Goal: Information Seeking & Learning: Learn about a topic

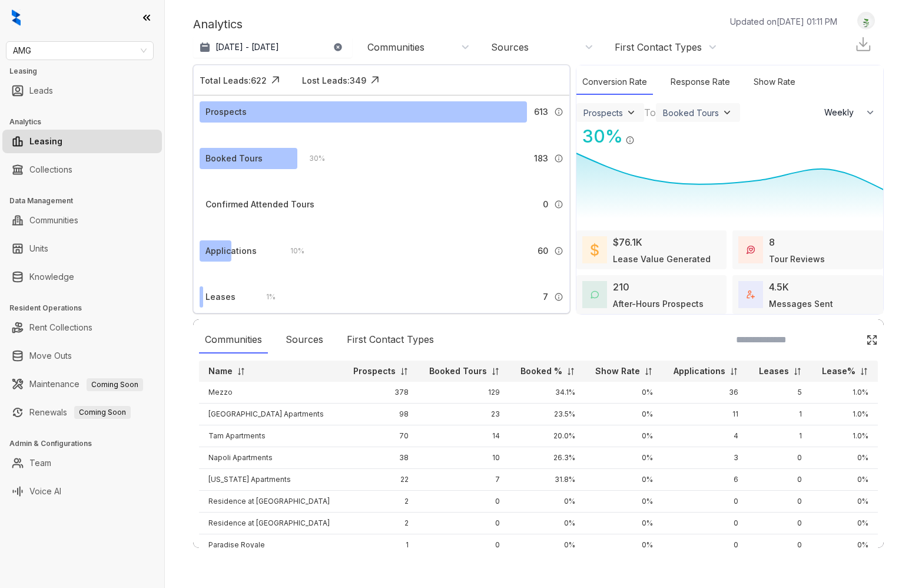
select select "******"
click at [590, 573] on div "Analytics Updated on [DATE] 01:11 PM Aug 10, 2025 - [DATE] [DATE] Last 7 days L…" at bounding box center [538, 294] width 691 height 564
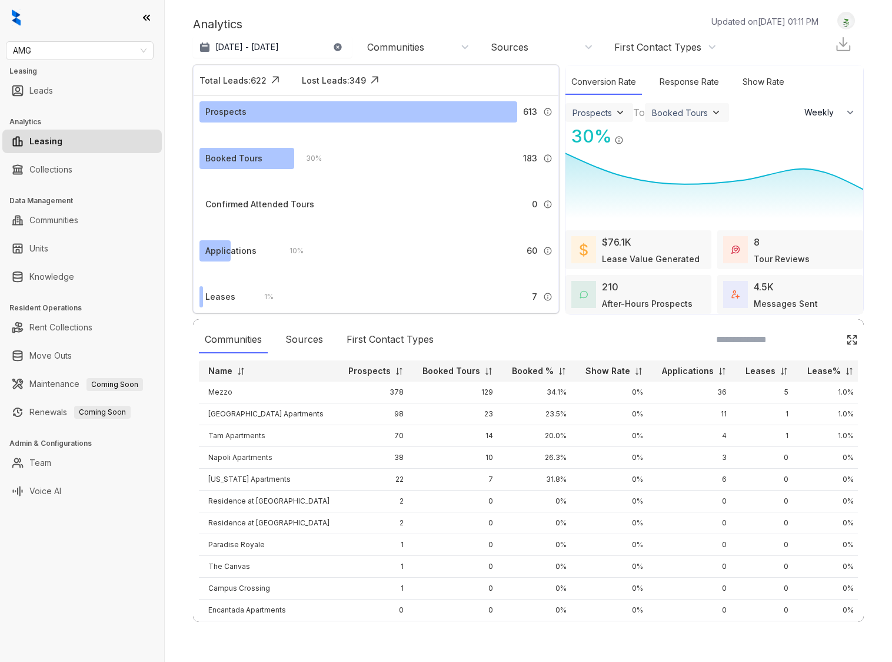
click at [42, 582] on div "AMG Leasing Leads Analytics Leasing Collections Data Management Communities Uni…" at bounding box center [82, 331] width 164 height 662
click at [31, 587] on div "AMG Leasing Leads Analytics Leasing Collections Data Management Communities Uni…" at bounding box center [82, 331] width 164 height 662
drag, startPoint x: 589, startPoint y: 39, endPoint x: 367, endPoint y: 7, distance: 224.2
click at [589, 39] on div "Sources" at bounding box center [541, 47] width 118 height 19
click at [113, 587] on div "AMG Leasing Leads Analytics Leasing Collections Data Management Communities Uni…" at bounding box center [82, 331] width 164 height 662
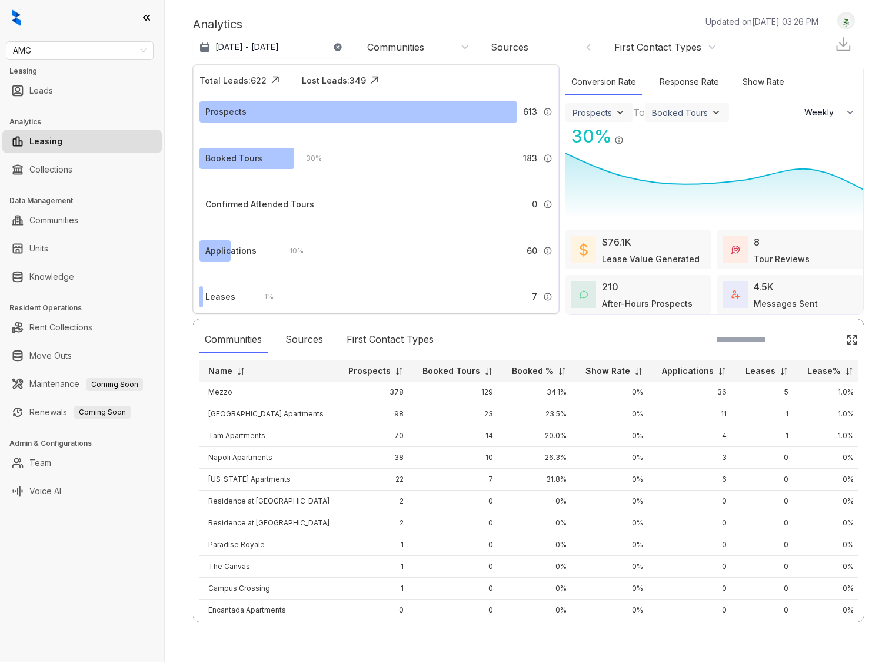
click at [632, 587] on div "Analytics Updated on [DATE] 03:26 PM Aug 10, 2025 - [DATE] [DATE] Last 7 days L…" at bounding box center [528, 331] width 671 height 638
click at [92, 560] on div "AMG Leasing Leads Analytics Leasing Collections Data Management Communities Uni…" at bounding box center [82, 331] width 164 height 662
click at [90, 558] on div "AMG Leasing Leads Analytics Leasing Collections Data Management Communities Uni…" at bounding box center [82, 331] width 164 height 662
click at [66, 587] on div "AMG Leasing Leads Analytics Leasing Collections Data Management Communities Uni…" at bounding box center [82, 331] width 164 height 662
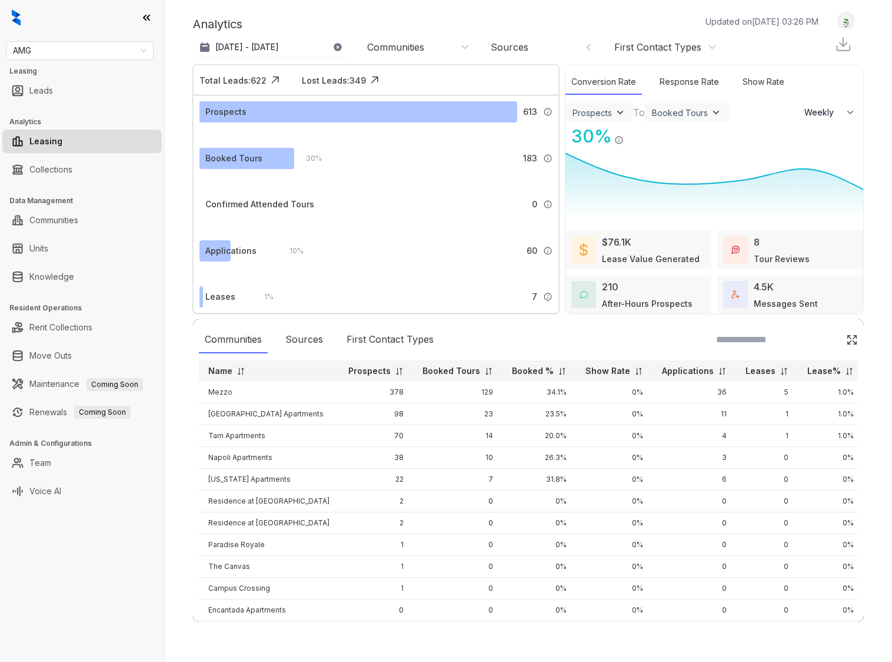
click at [117, 556] on div "AMG Leasing Leads Analytics Leasing Collections Data Management Communities Uni…" at bounding box center [82, 331] width 164 height 662
click at [113, 545] on div "AMG Leasing Leads Analytics Leasing Collections Data Management Communities Uni…" at bounding box center [82, 331] width 164 height 662
click at [31, 558] on div "AMG Leasing Leads Analytics Leasing Collections Data Management Communities Uni…" at bounding box center [82, 331] width 164 height 662
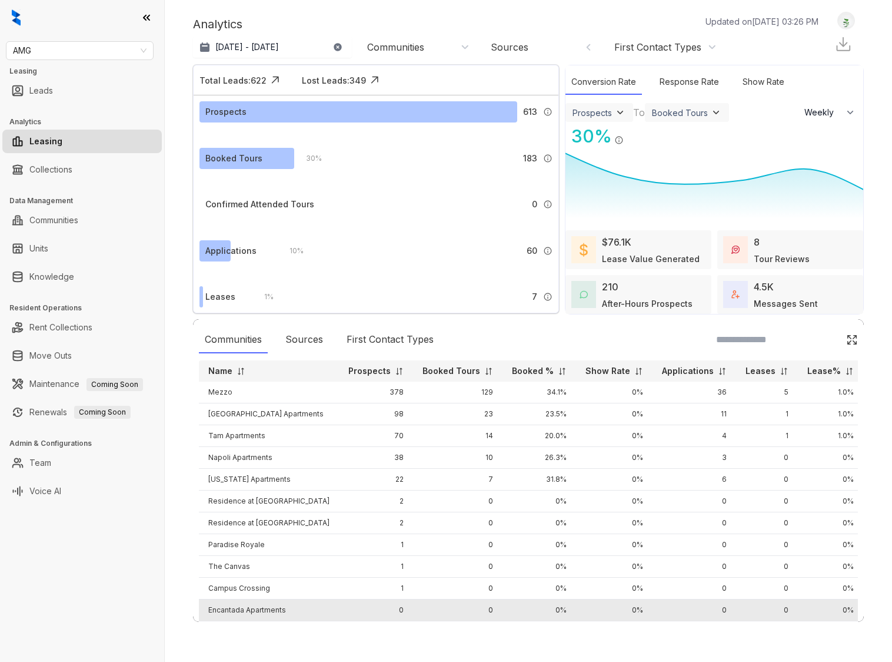
drag, startPoint x: 49, startPoint y: 552, endPoint x: 331, endPoint y: 608, distance: 286.8
click at [50, 552] on div "AMG Leasing Leads Analytics Leasing Collections Data Management Communities Uni…" at bounding box center [82, 331] width 164 height 662
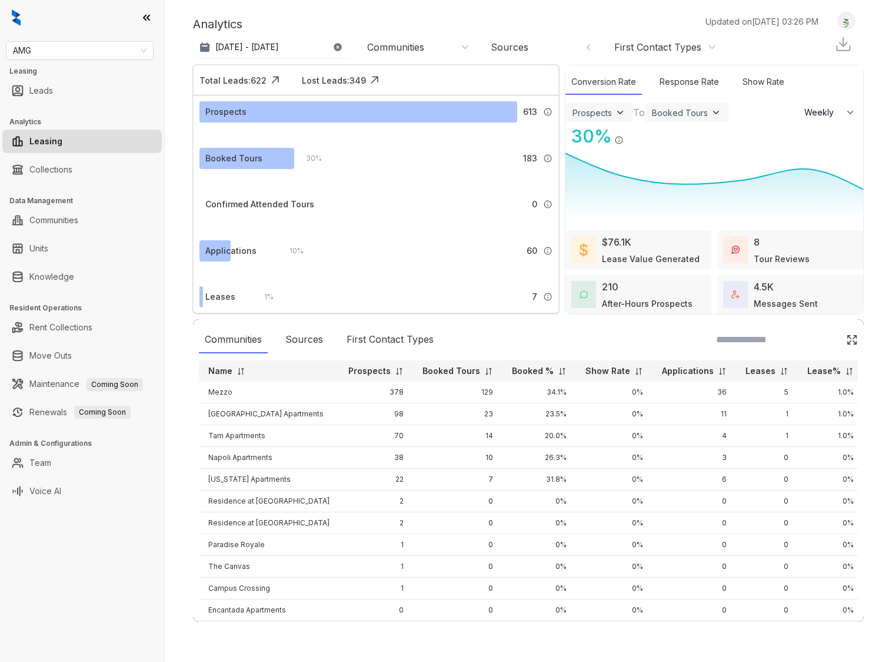
click at [683, 490] on td "0" at bounding box center [695, 501] width 84 height 22
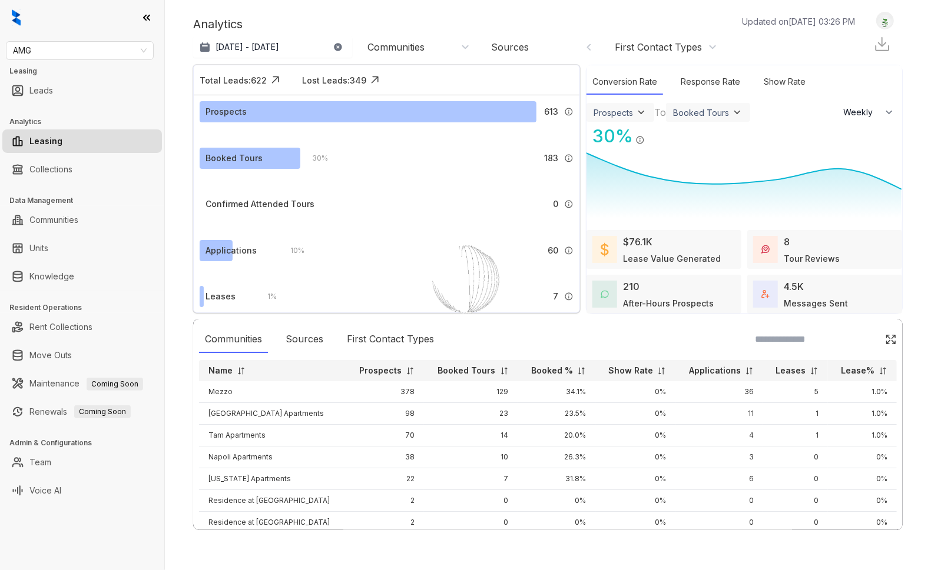
select select "******"
click at [193, 559] on div at bounding box center [547, 559] width 709 height 0
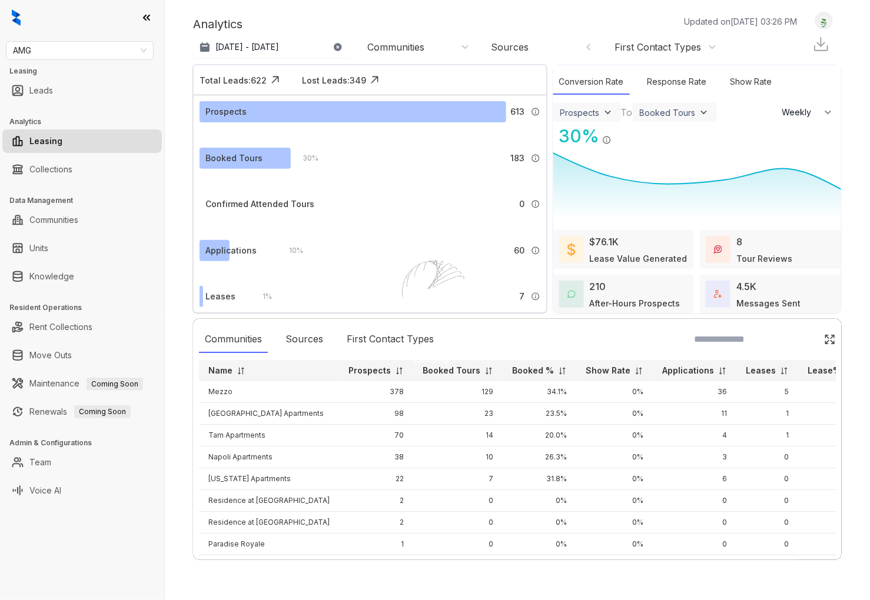
click at [124, 563] on div "AMG Leasing Leads Analytics Leasing Collections Data Management Communities Uni…" at bounding box center [82, 300] width 164 height 600
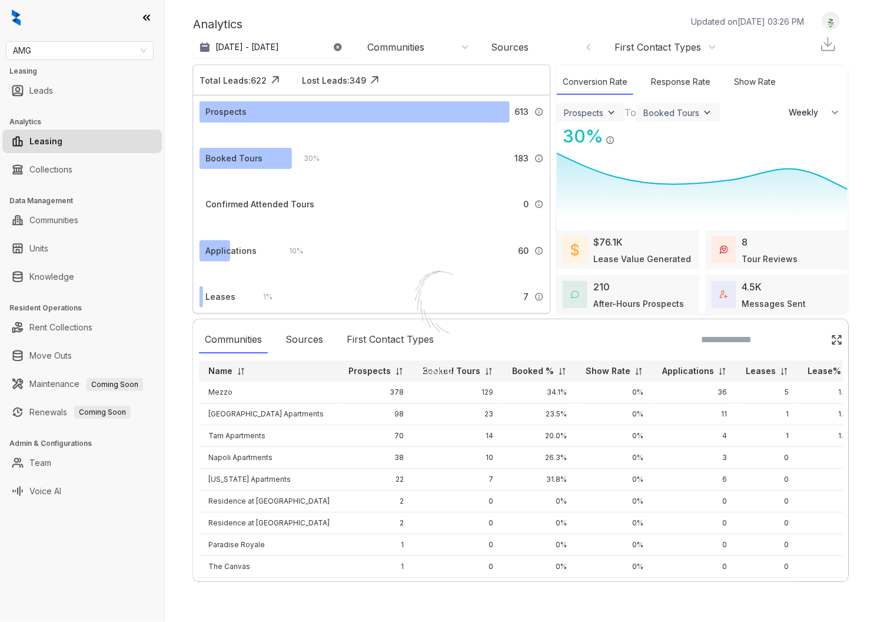
click at [86, 29] on div at bounding box center [82, 17] width 164 height 35
